Goal: Navigation & Orientation: Find specific page/section

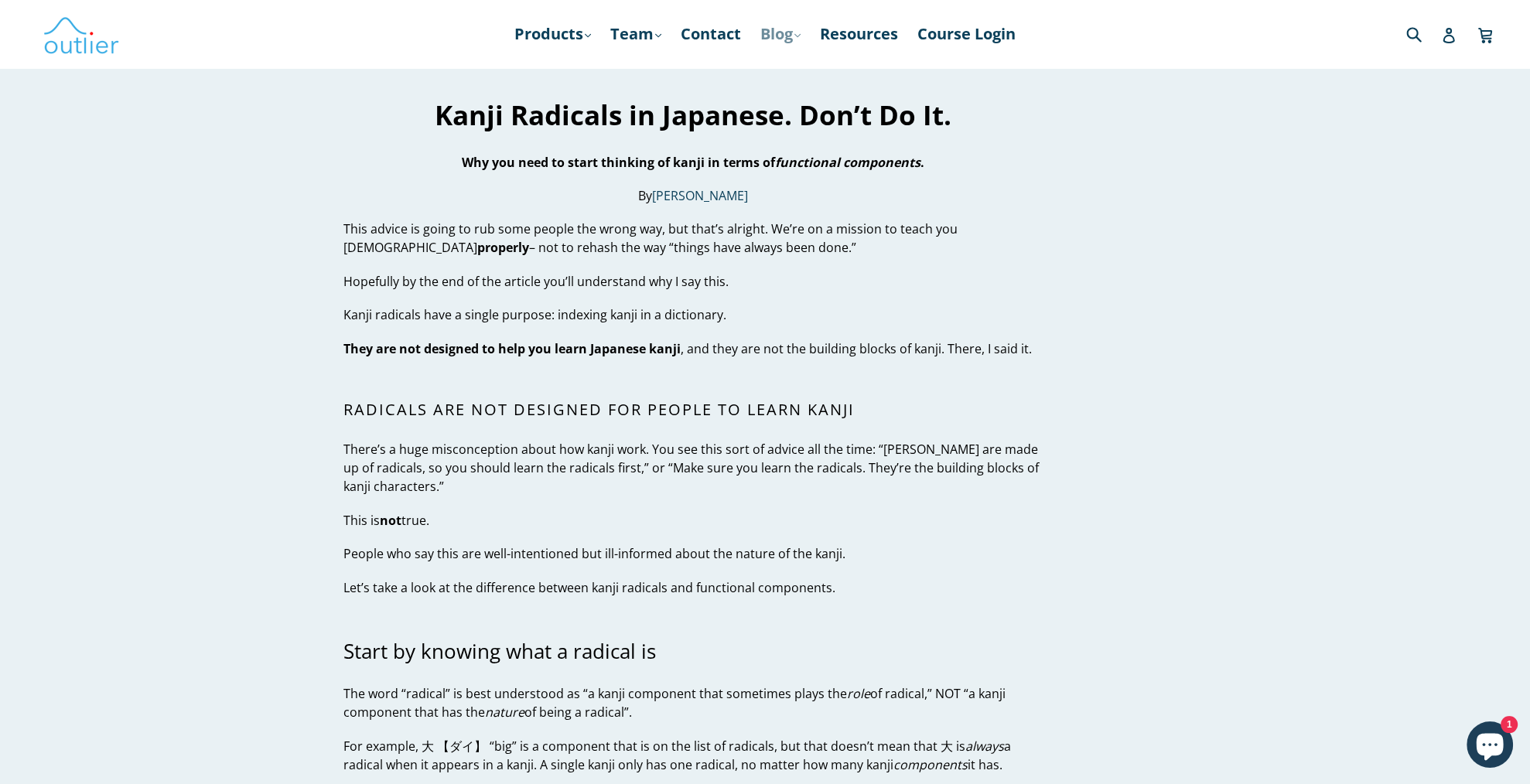
click at [801, 33] on icon ".cls-1{fill:#231f20}" at bounding box center [797, 36] width 6 height 6
click at [799, 109] on link "Japanese" at bounding box center [813, 105] width 93 height 29
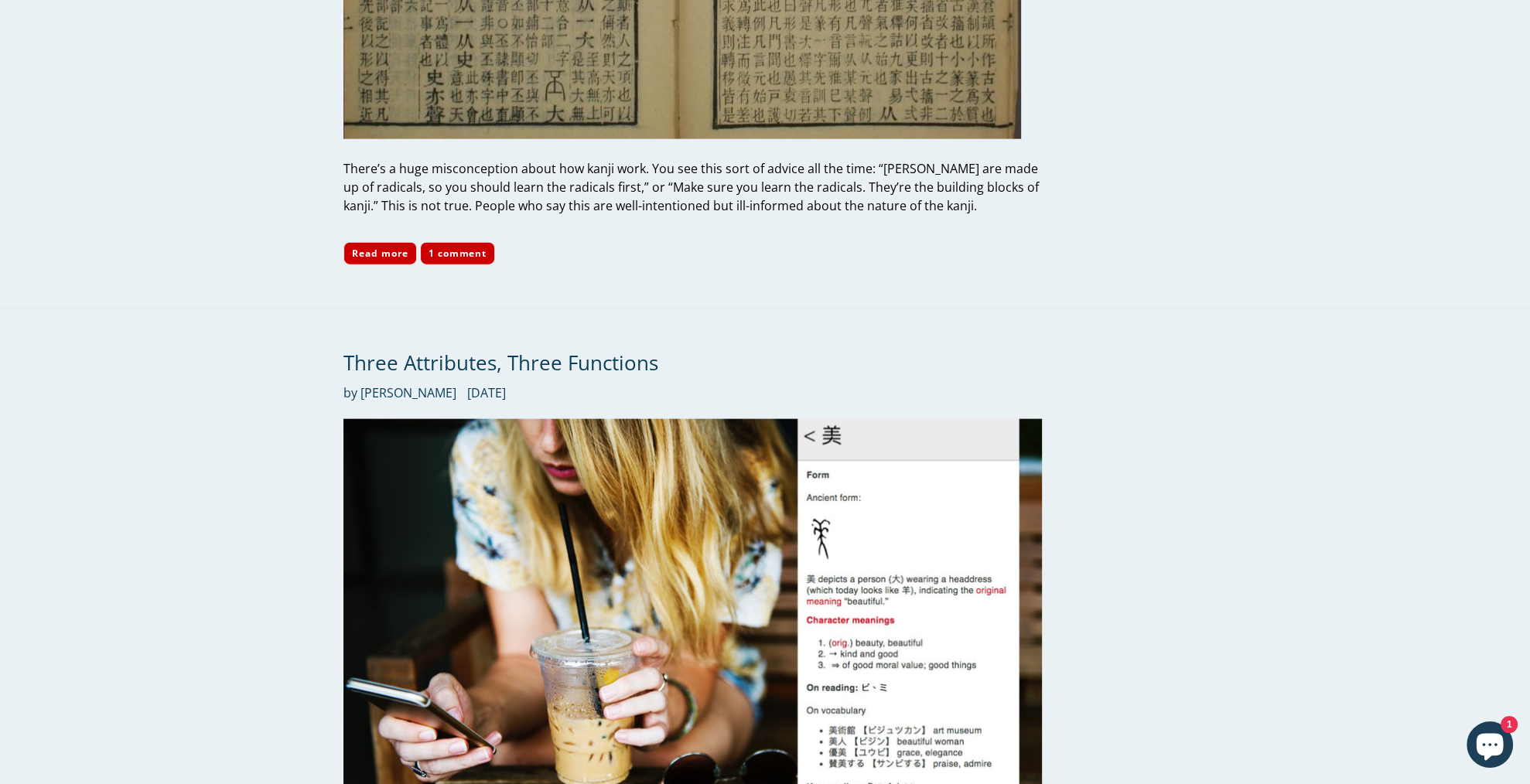
scroll to position [4254, 0]
